Goal: Navigation & Orientation: Find specific page/section

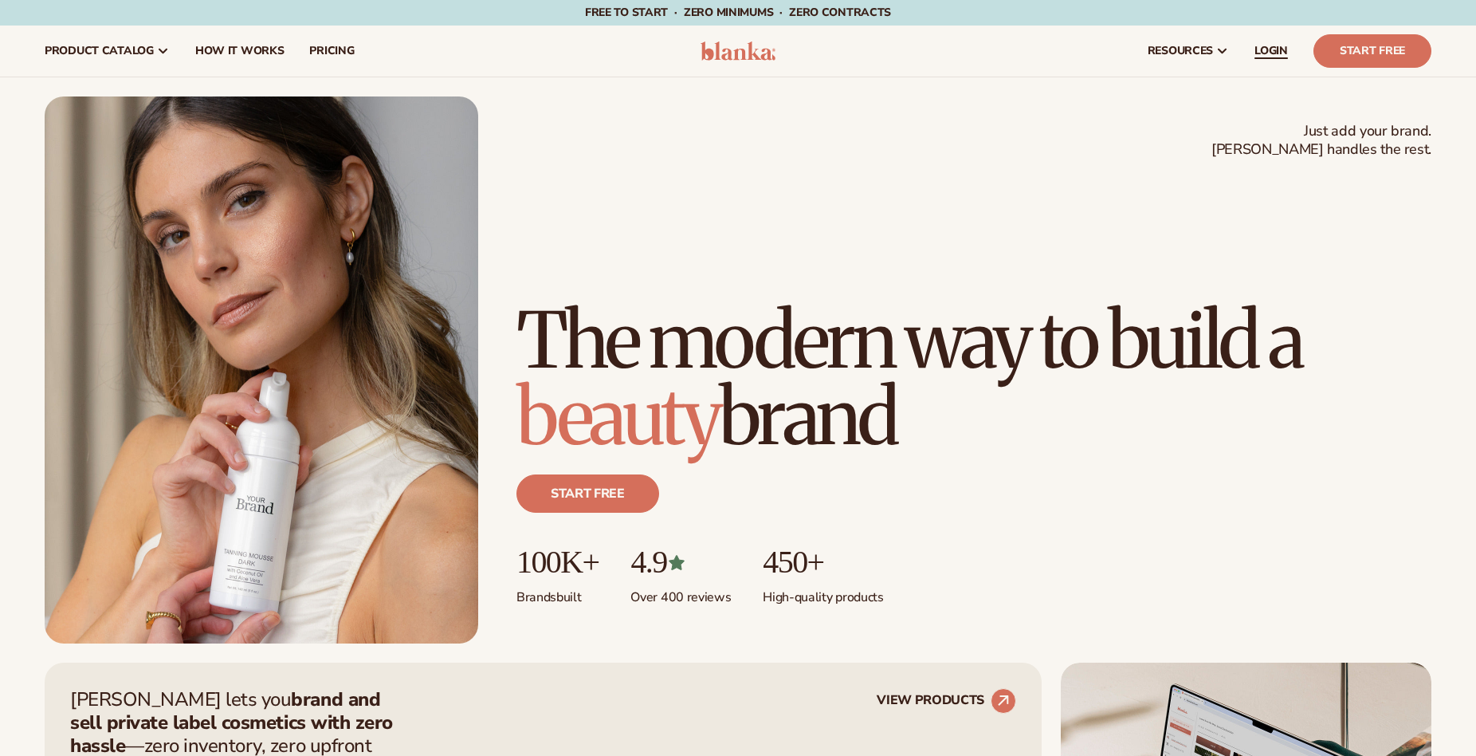
click at [1263, 53] on span "LOGIN" at bounding box center [1271, 51] width 33 height 13
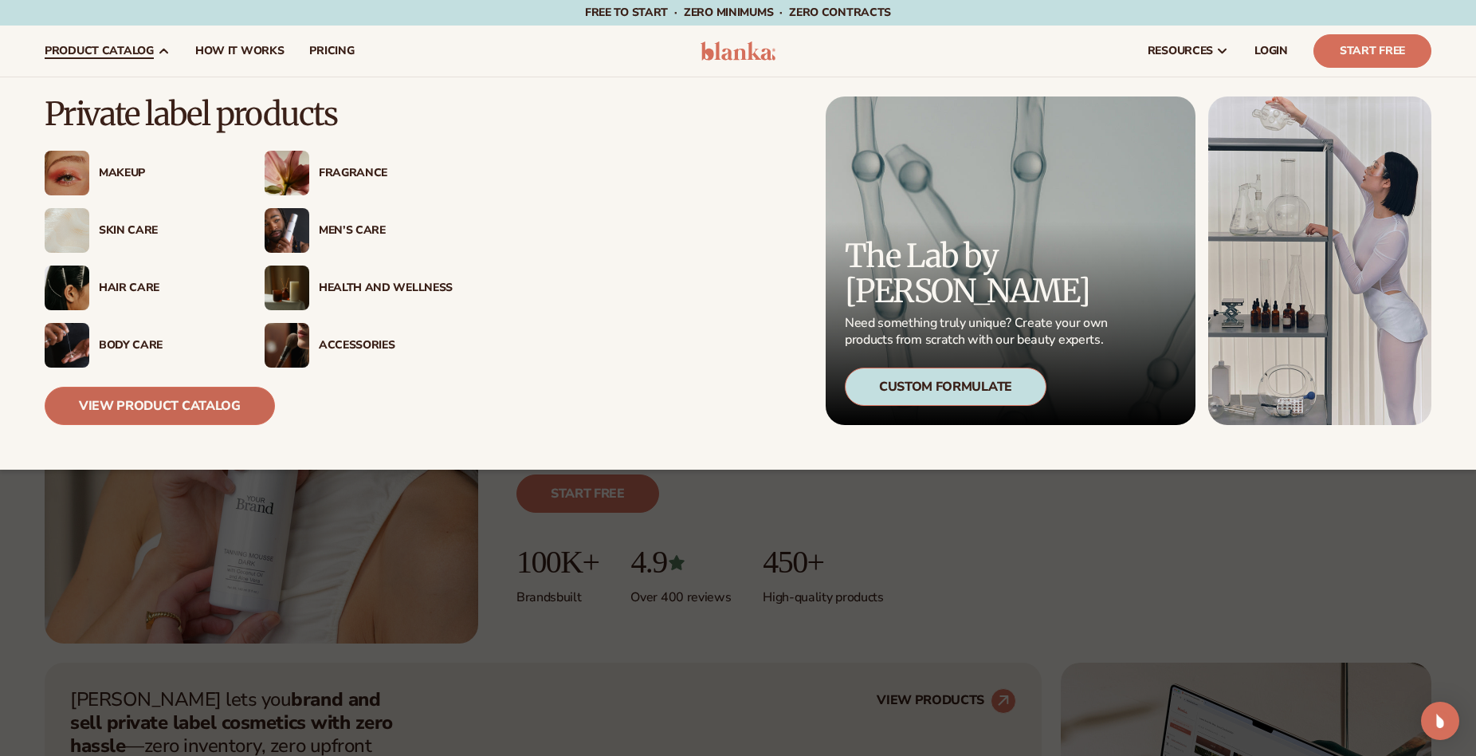
click at [116, 416] on link "View Product Catalog" at bounding box center [160, 406] width 230 height 38
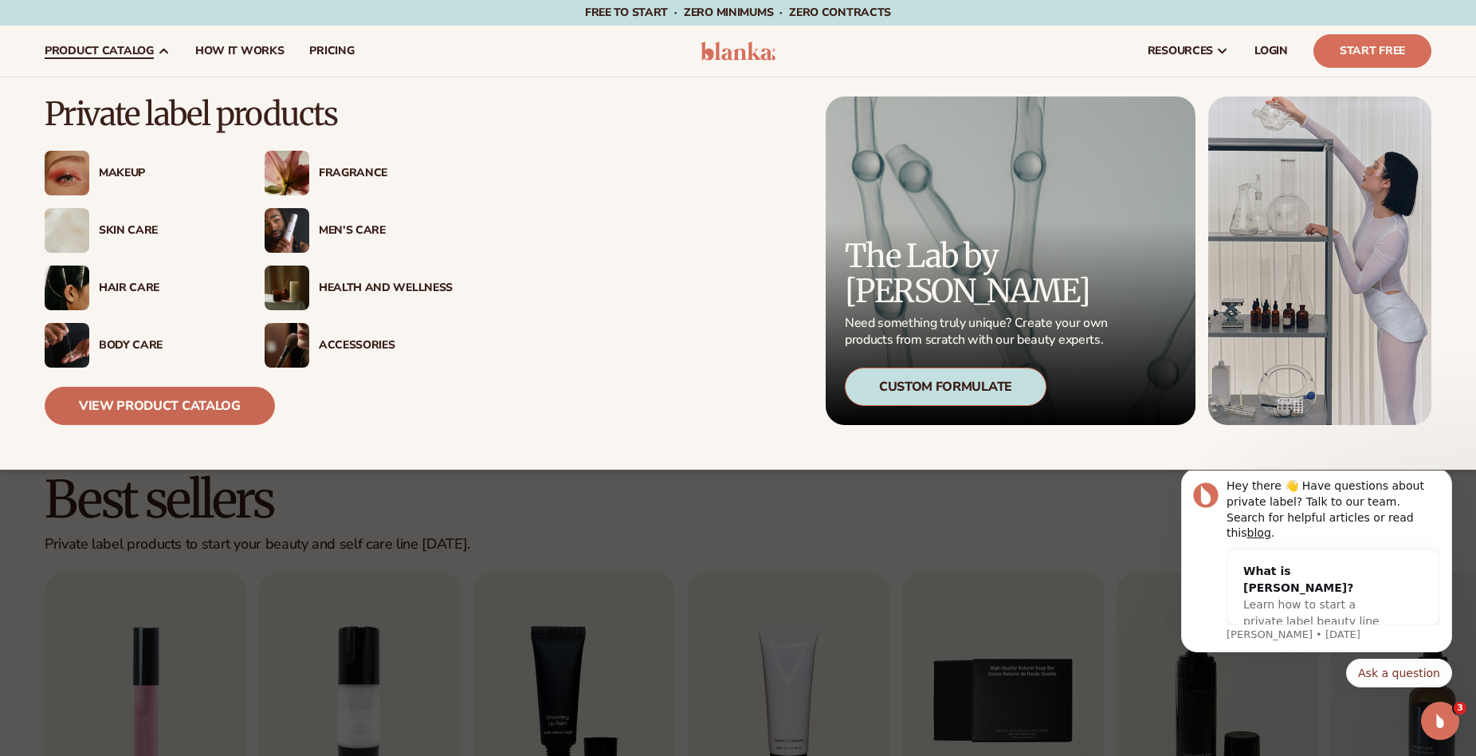
click at [152, 395] on link "View Product Catalog" at bounding box center [160, 406] width 230 height 38
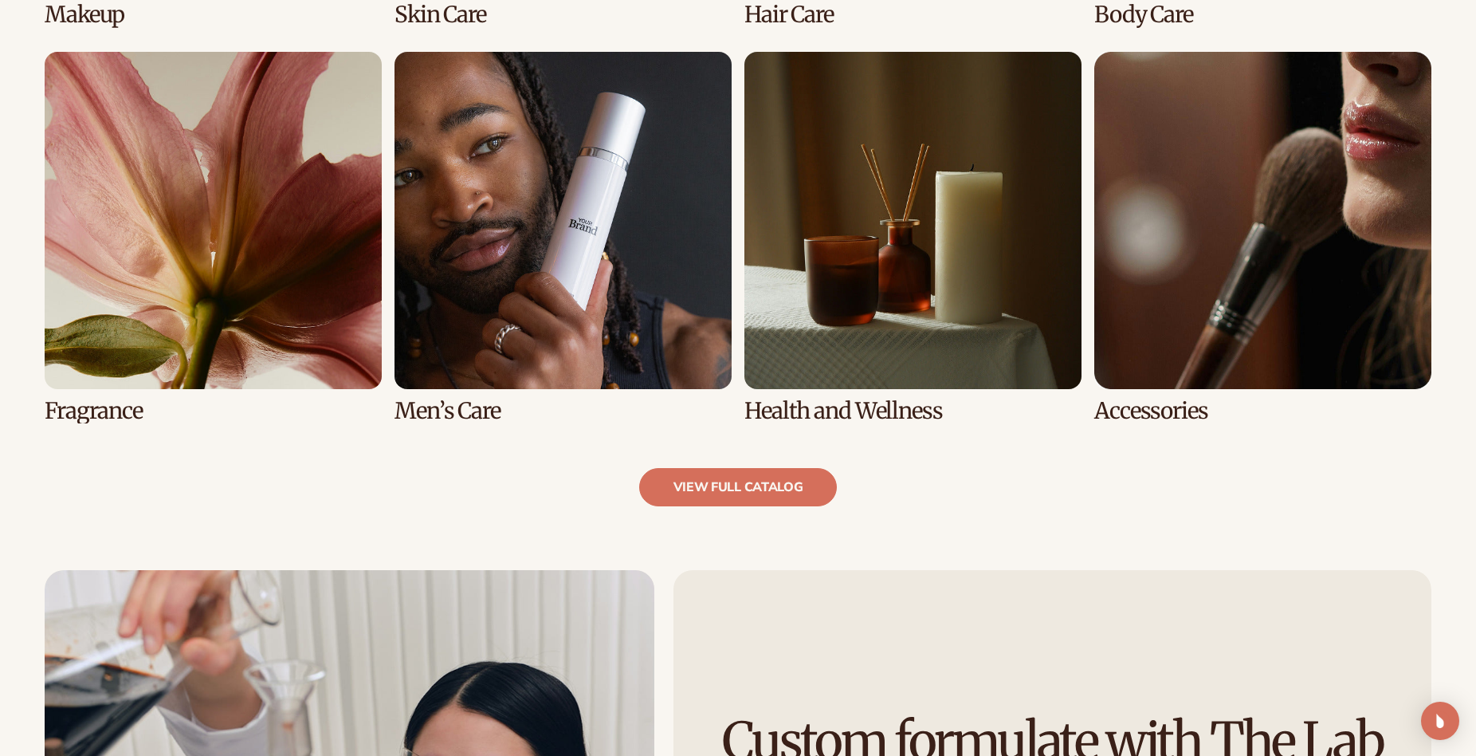
scroll to position [1931, 0]
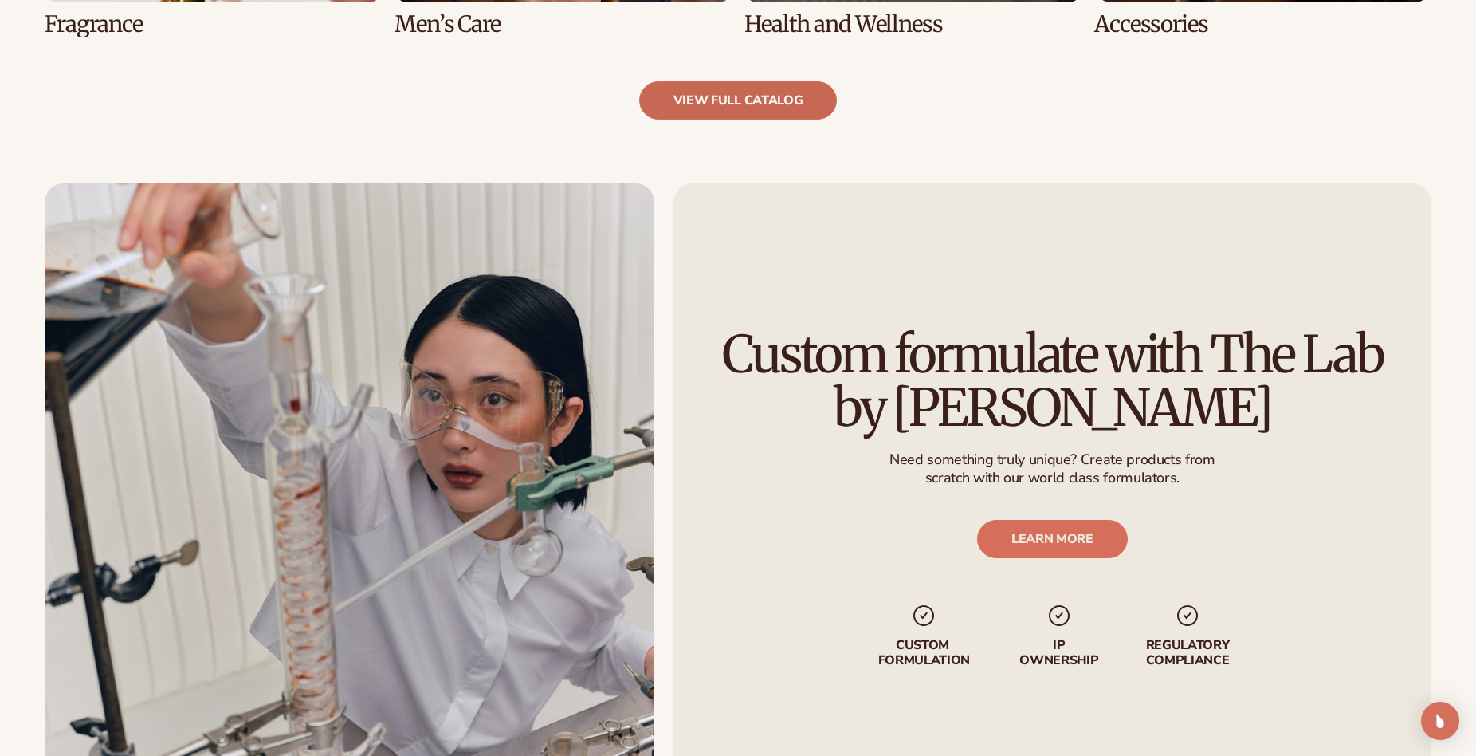
click at [743, 108] on link "view full catalog" at bounding box center [738, 100] width 198 height 38
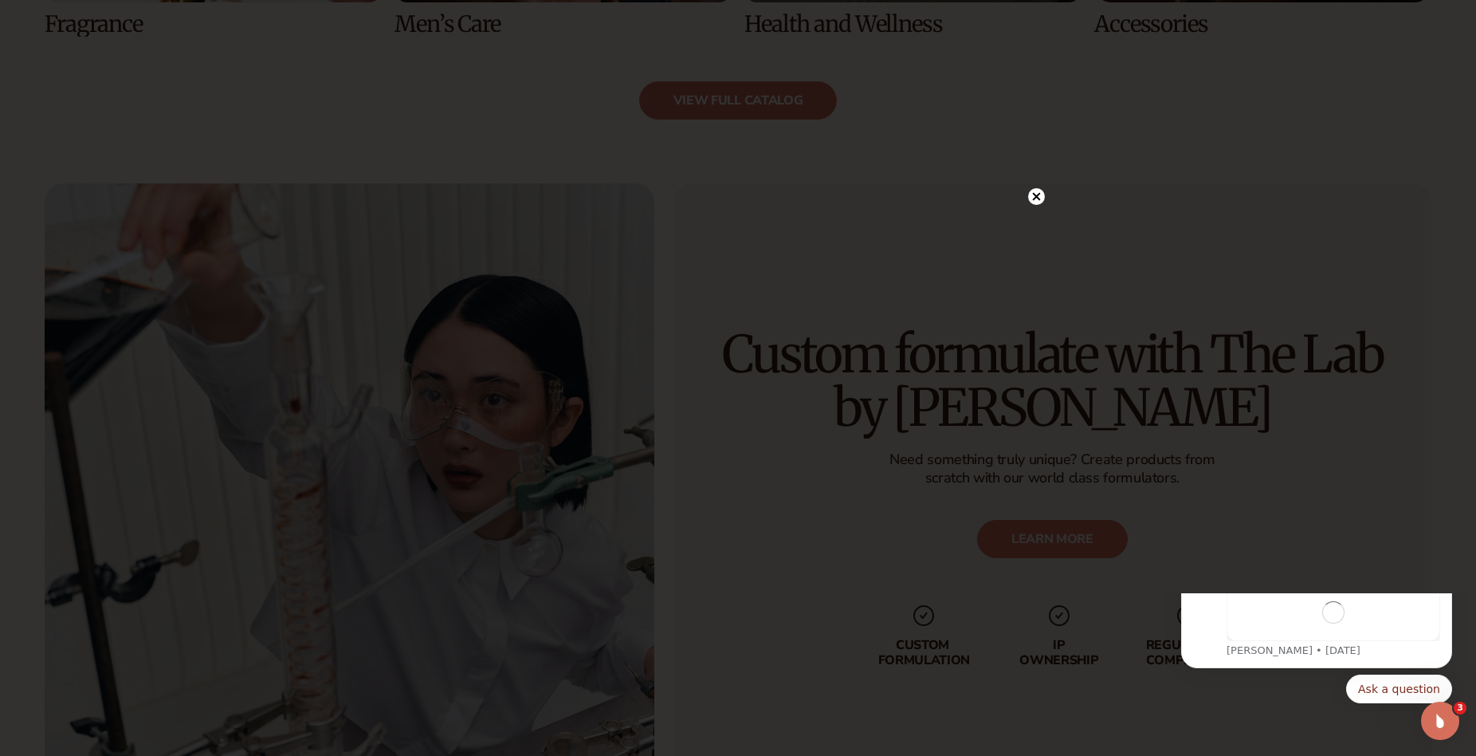
scroll to position [0, 0]
